Goal: Task Accomplishment & Management: Complete application form

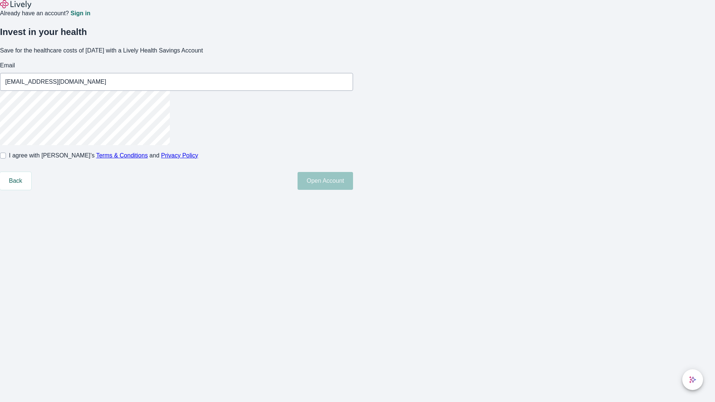
click at [6, 159] on input "I agree with Lively’s Terms & Conditions and Privacy Policy" at bounding box center [3, 156] width 6 height 6
checkbox input "true"
click at [353, 190] on button "Open Account" at bounding box center [325, 181] width 55 height 18
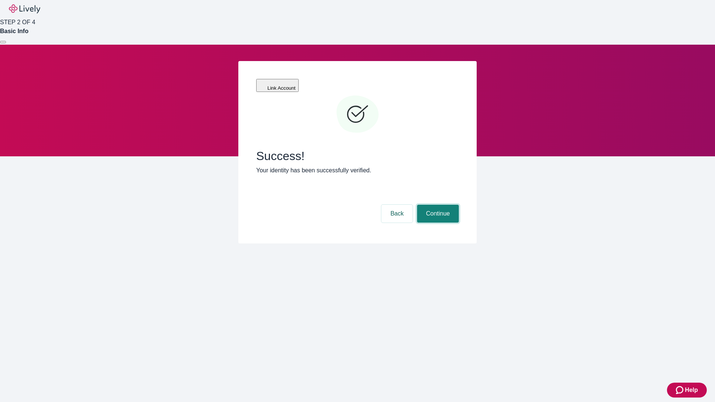
click at [437, 205] on button "Continue" at bounding box center [438, 214] width 42 height 18
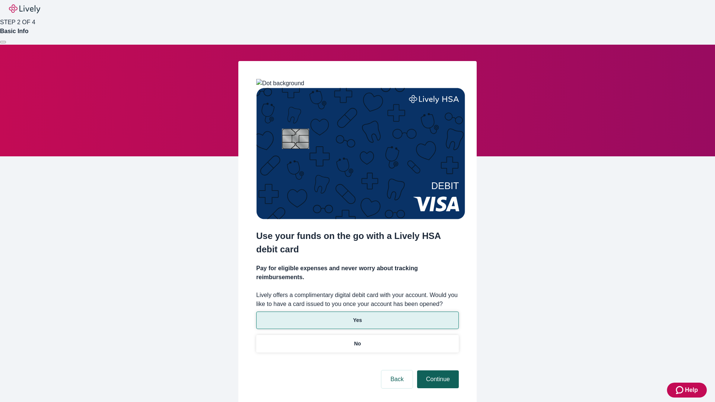
click at [357, 340] on p "No" at bounding box center [357, 344] width 7 height 8
click at [437, 371] on button "Continue" at bounding box center [438, 380] width 42 height 18
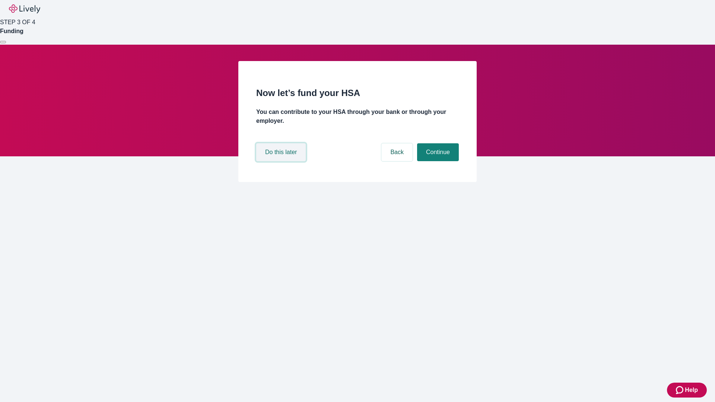
click at [282, 161] on button "Do this later" at bounding box center [281, 152] width 50 height 18
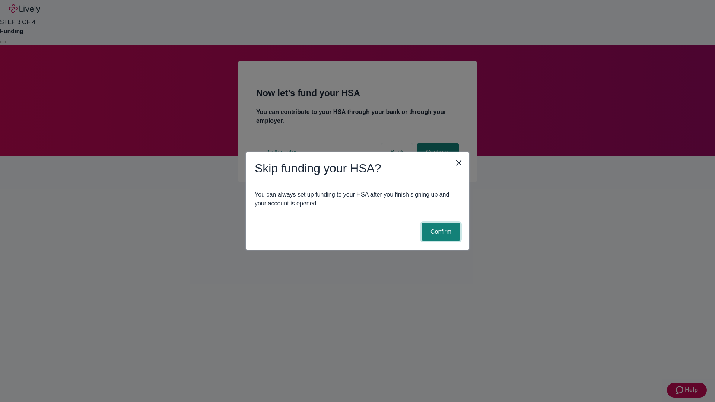
click at [440, 232] on button "Confirm" at bounding box center [441, 232] width 39 height 18
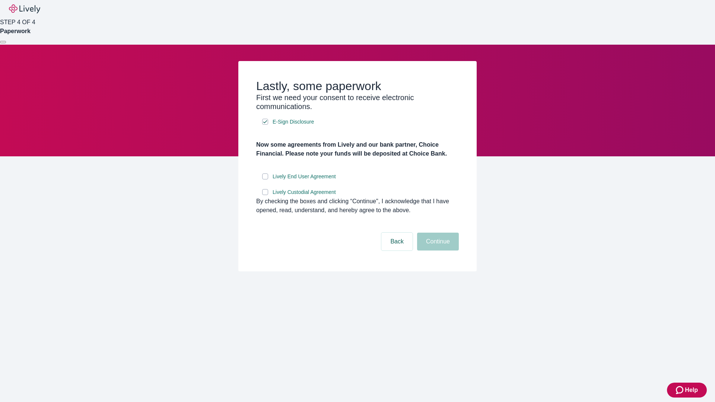
click at [265, 179] on input "Lively End User Agreement" at bounding box center [265, 177] width 6 height 6
checkbox input "true"
click at [265, 195] on input "Lively Custodial Agreement" at bounding box center [265, 192] width 6 height 6
checkbox input "true"
click at [437, 251] on button "Continue" at bounding box center [438, 242] width 42 height 18
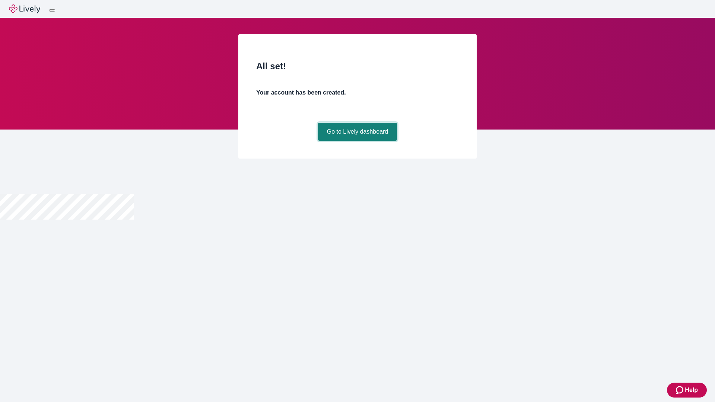
click at [357, 141] on link "Go to Lively dashboard" at bounding box center [357, 132] width 79 height 18
